Goal: Navigation & Orientation: Find specific page/section

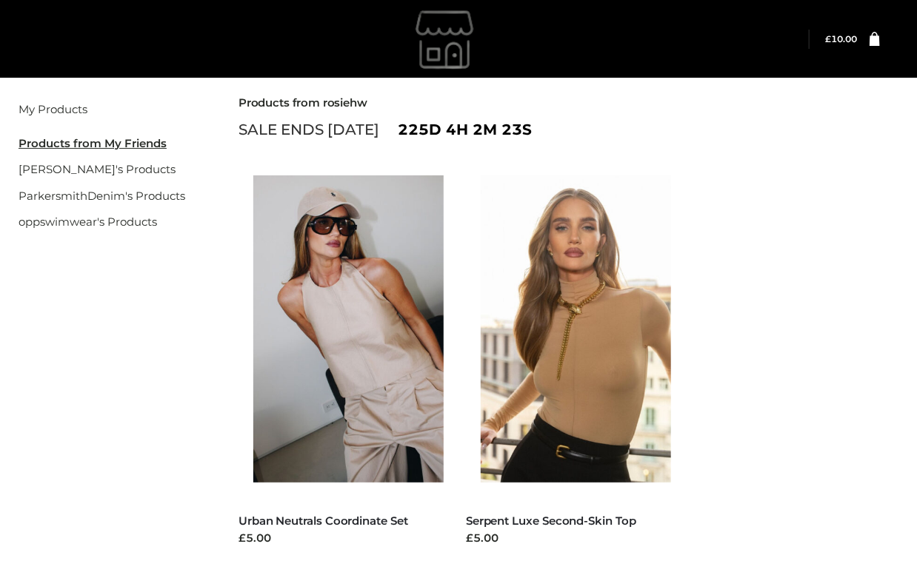
click at [770, 204] on ul "FFP , TWO PIECE Urban Neutrals Coordinate Set £5.00 Select options FFP , TOPS S…" at bounding box center [568, 378] width 682 height 434
drag, startPoint x: 641, startPoint y: 120, endPoint x: 491, endPoint y: 193, distance: 166.6
click at [513, 158] on div "Products from rosiehw SALE ENDS May 26 225d 3h 29m 49s FFP , TWO PIECE Urban Ne…" at bounding box center [568, 345] width 660 height 498
drag, startPoint x: 181, startPoint y: 345, endPoint x: 173, endPoint y: 350, distance: 9.3
click at [179, 348] on div "Filter My Products Products from My Friends rosiehw's Products ParkersmithDenim…" at bounding box center [458, 360] width 917 height 572
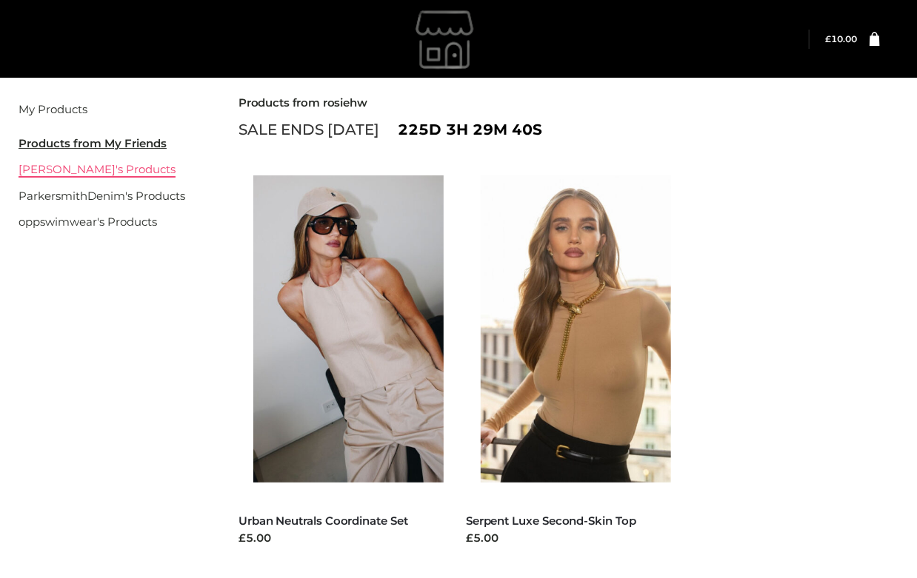
click at [88, 169] on link "[PERSON_NAME]'s Products" at bounding box center [97, 169] width 157 height 14
click at [111, 192] on link "ParkersmithDenim's Products" at bounding box center [102, 196] width 167 height 14
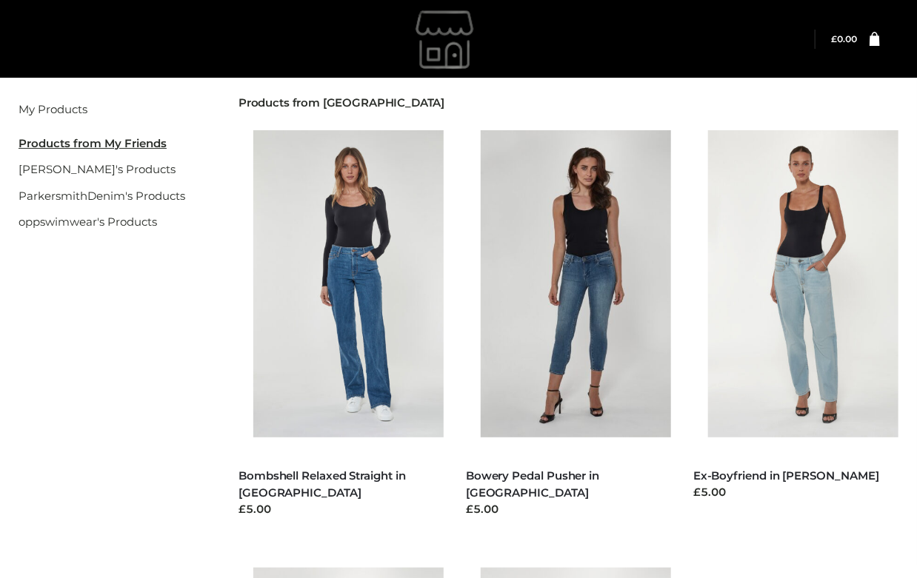
scroll to position [431, 0]
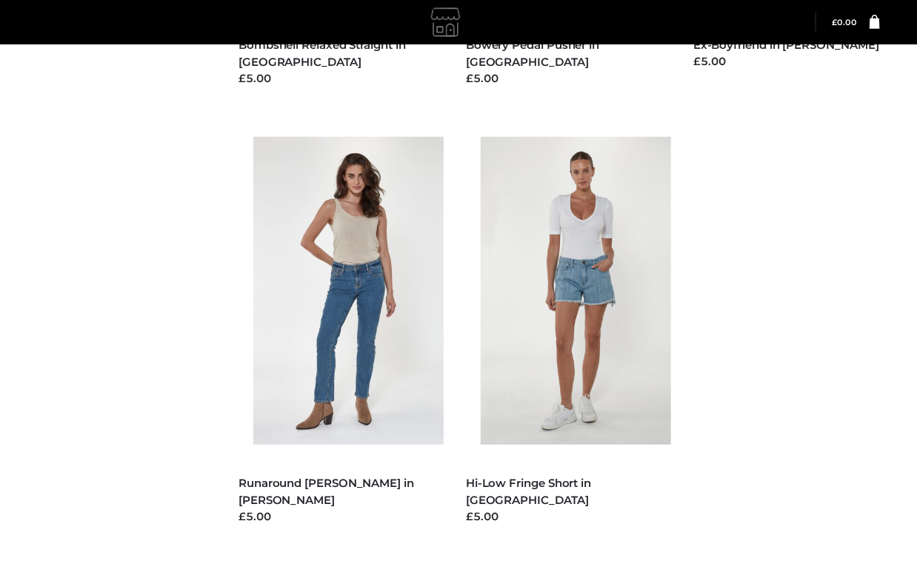
click at [120, 142] on div "Filter My Products Products from My Friends rosiehw's Products ParkersmithDenim…" at bounding box center [458, 127] width 917 height 969
click at [80, 139] on div "Filter My Products Products from My Friends rosiehw's Products ParkersmithDenim…" at bounding box center [458, 127] width 917 height 969
click at [101, 263] on div "Filter My Products Products from My Friends rosiehw's Products ParkersmithDenim…" at bounding box center [458, 127] width 917 height 969
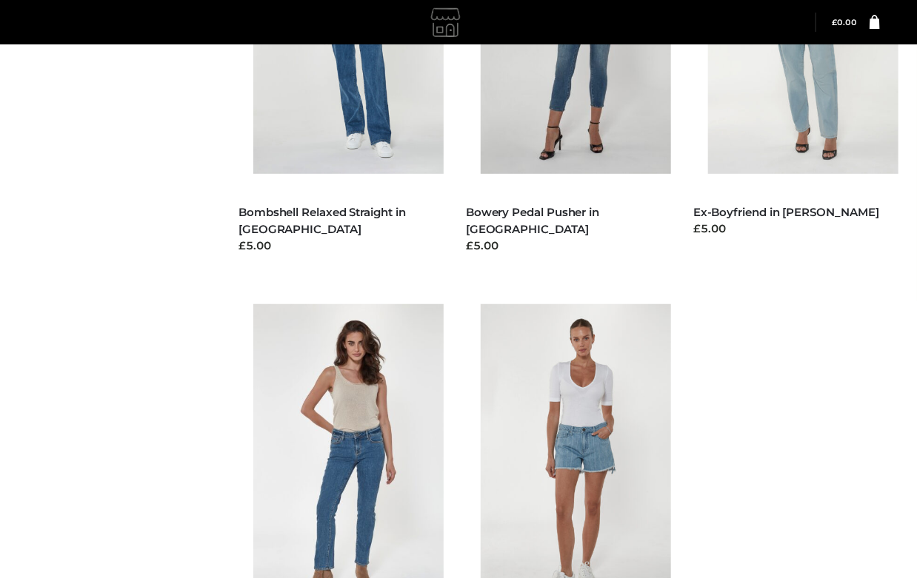
scroll to position [0, 0]
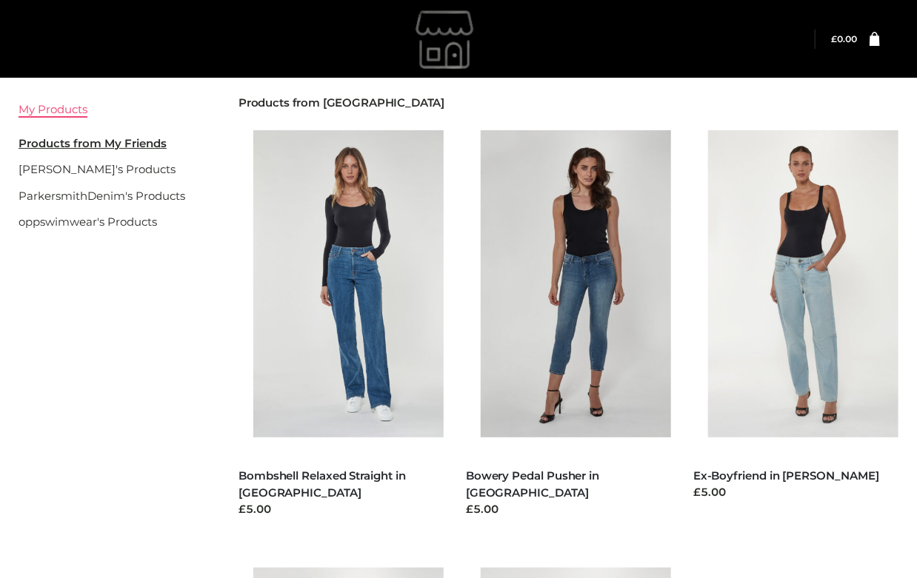
click at [52, 110] on link "My Products" at bounding box center [53, 109] width 69 height 14
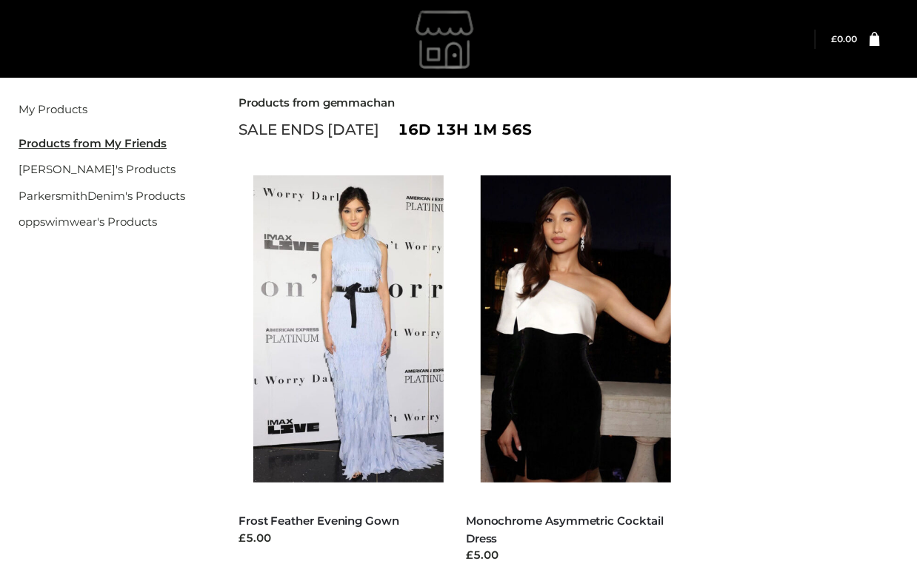
click at [67, 143] on u "Products from My Friends" at bounding box center [93, 143] width 148 height 14
click at [103, 144] on u "Products from My Friends" at bounding box center [93, 143] width 148 height 14
click at [144, 150] on li "Products from My Friends" at bounding box center [110, 143] width 183 height 27
click at [143, 147] on u "Products from My Friends" at bounding box center [93, 143] width 148 height 14
click at [158, 145] on li "Products from My Friends" at bounding box center [110, 143] width 183 height 27
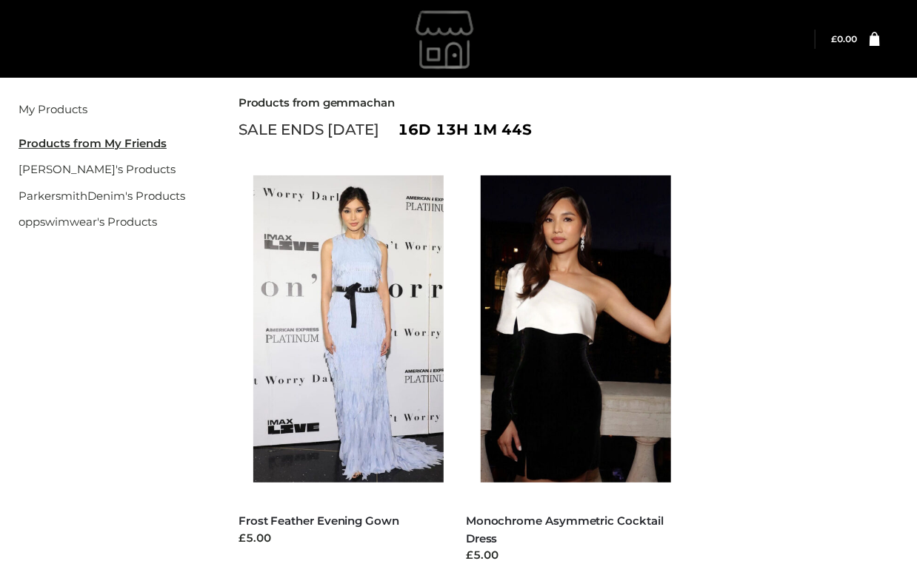
click at [158, 145] on u "Products from My Friends" at bounding box center [93, 143] width 148 height 14
click at [88, 167] on link "[PERSON_NAME]'s Products" at bounding box center [97, 169] width 157 height 14
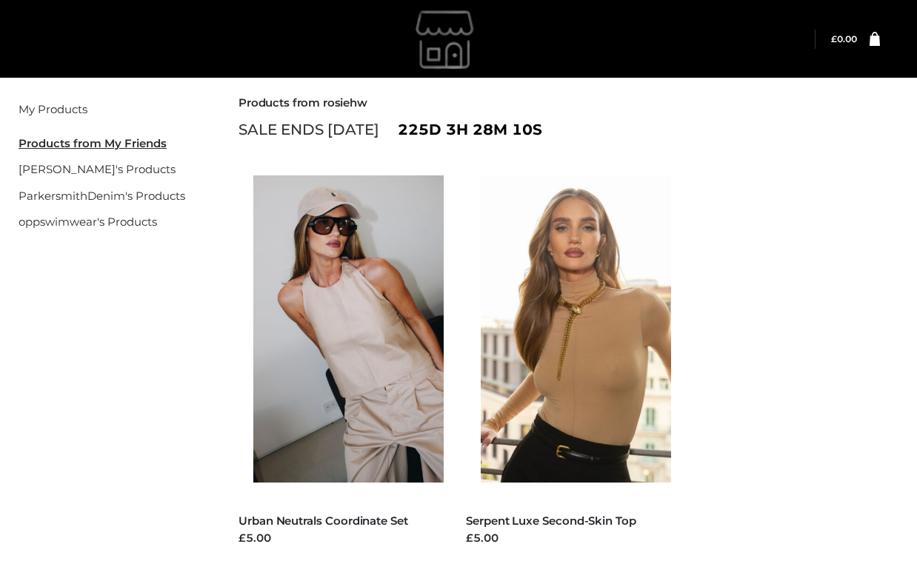
click at [88, 167] on link "[PERSON_NAME]'s Products" at bounding box center [97, 169] width 157 height 14
click at [93, 198] on link "ParkersmithDenim's Products" at bounding box center [102, 196] width 167 height 14
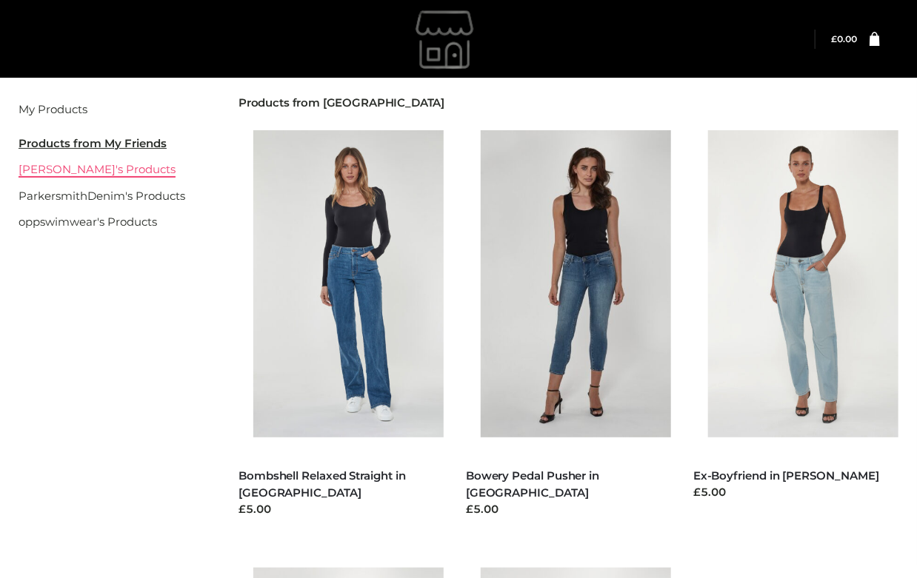
click at [61, 167] on link "[PERSON_NAME]'s Products" at bounding box center [97, 169] width 157 height 14
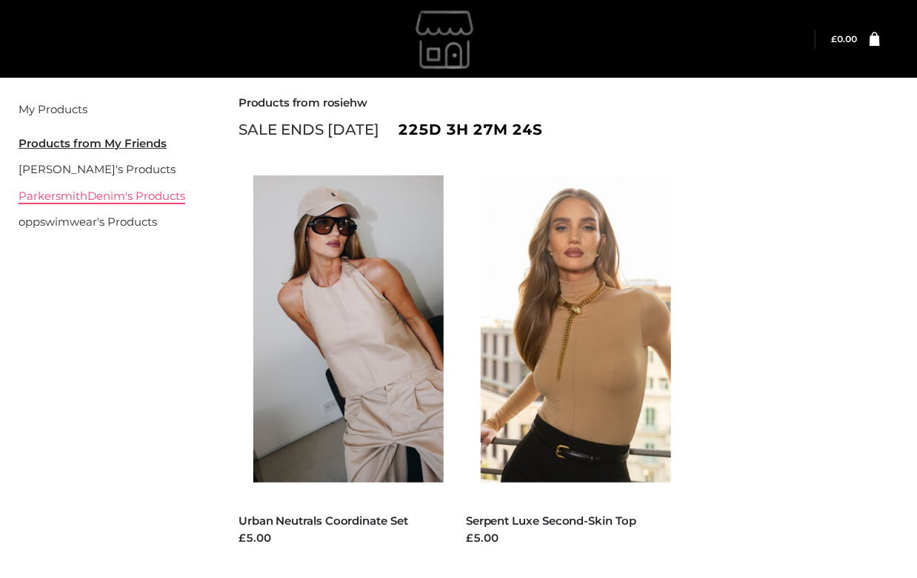
click at [99, 194] on link "ParkersmithDenim's Products" at bounding box center [102, 196] width 167 height 14
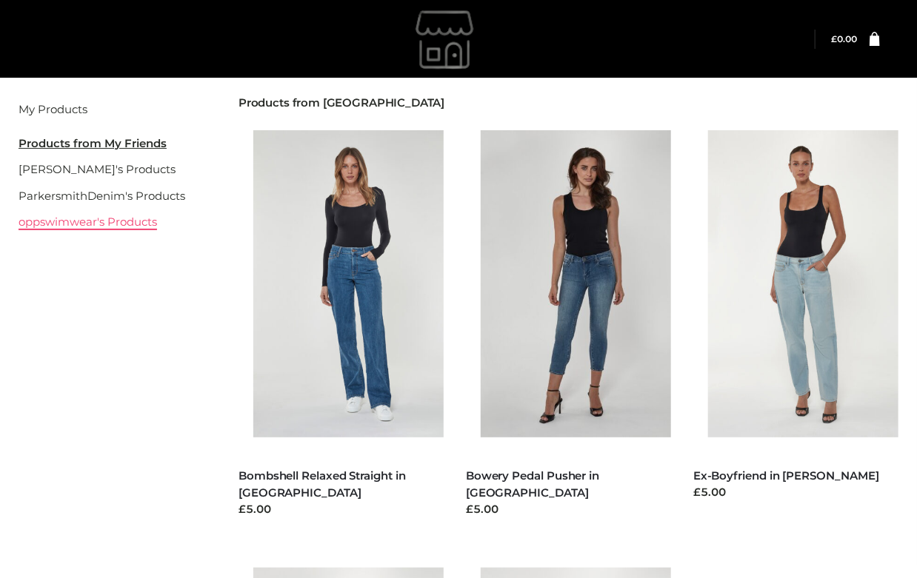
click at [140, 221] on link "oppswimwear's Products" at bounding box center [88, 222] width 138 height 14
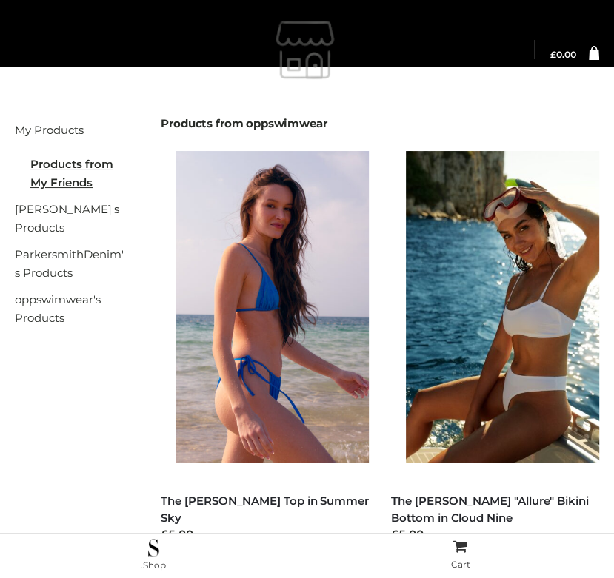
click at [283, 56] on img at bounding box center [307, 50] width 222 height 74
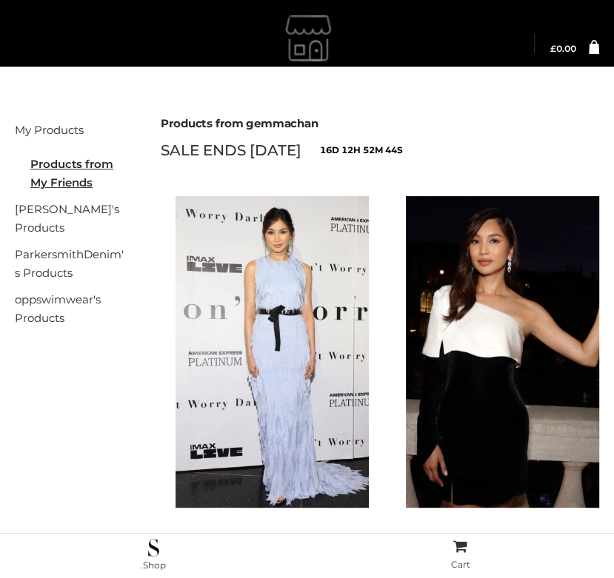
click at [176, 127] on h2 "Products from gemmachan" at bounding box center [380, 123] width 438 height 13
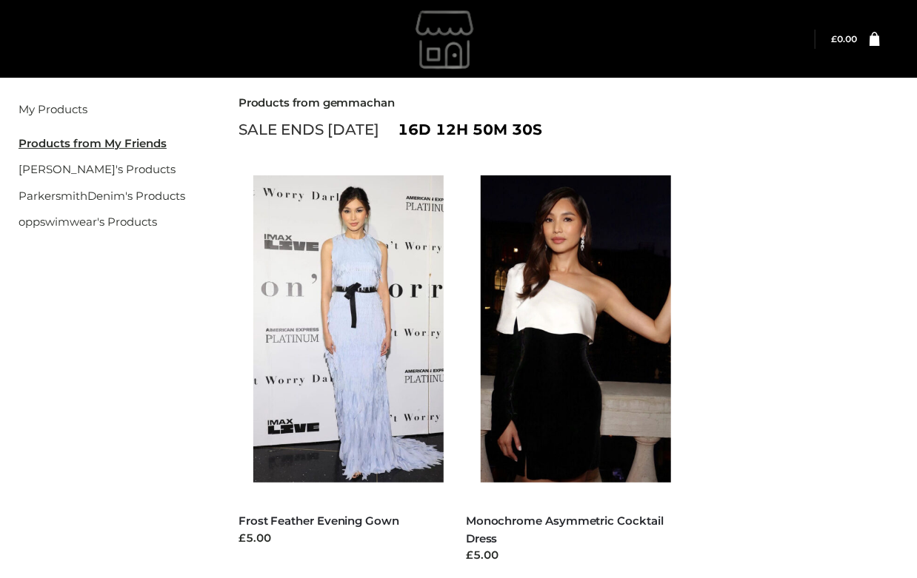
click at [613, 153] on div "Products from gemmachan SALE ENDS [DATE] 16d 12h 50m 30s DRESSES , FFP Frost Fe…" at bounding box center [568, 345] width 660 height 498
click at [613, 156] on div "Products from gemmachan SALE ENDS [DATE] 16d 12h 49m 41s DRESSES , FFP Frost Fe…" at bounding box center [568, 345] width 660 height 498
